Goal: Task Accomplishment & Management: Manage account settings

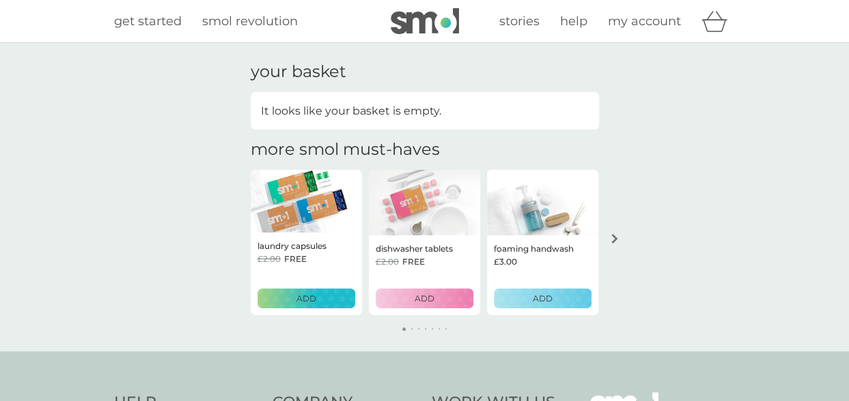
click at [643, 21] on span "my account" at bounding box center [644, 21] width 73 height 15
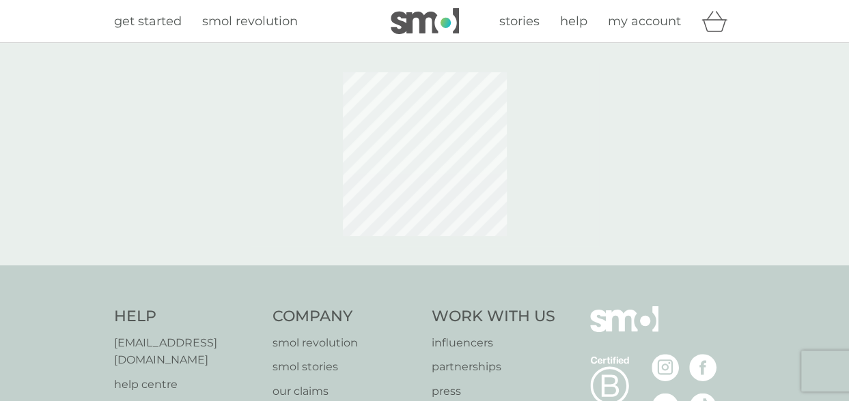
click at [710, 23] on icon "basket" at bounding box center [714, 21] width 26 height 21
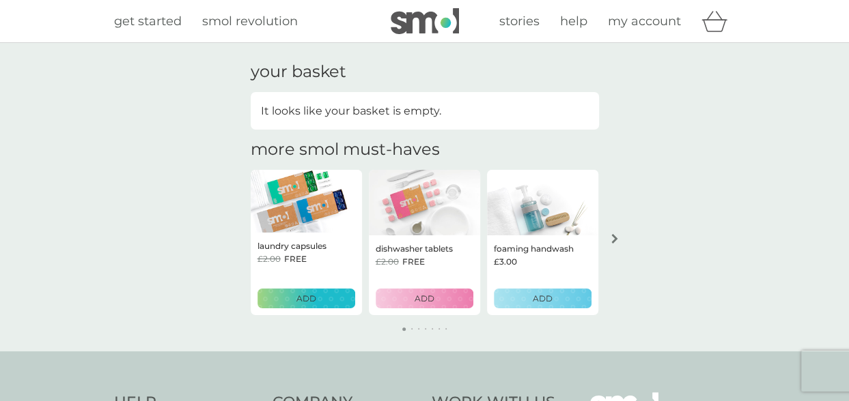
click at [628, 22] on span "my account" at bounding box center [644, 21] width 73 height 15
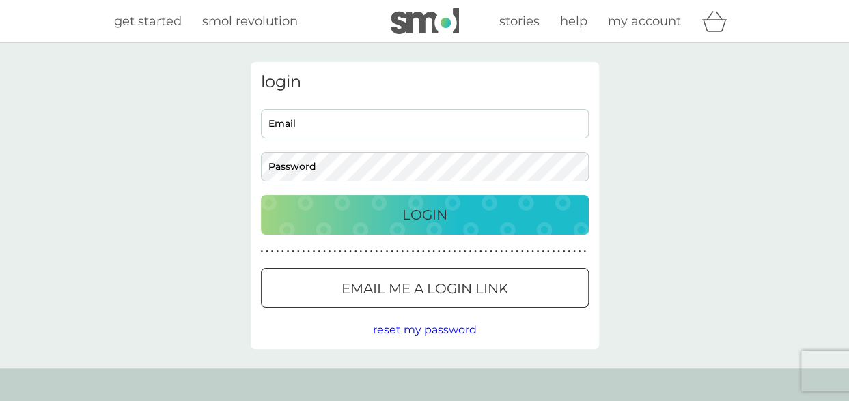
click at [408, 118] on input "Email" at bounding box center [425, 123] width 328 height 29
type input "[EMAIL_ADDRESS][DOMAIN_NAME]"
